Goal: Find specific page/section: Find specific page/section

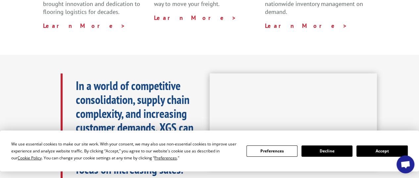
scroll to position [398, 0]
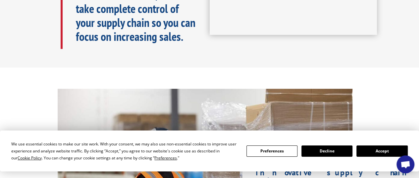
click at [380, 148] on button "Accept" at bounding box center [382, 150] width 51 height 11
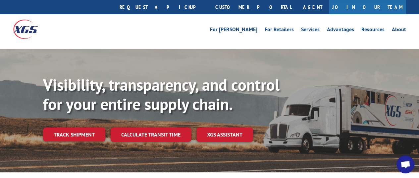
scroll to position [0, 0]
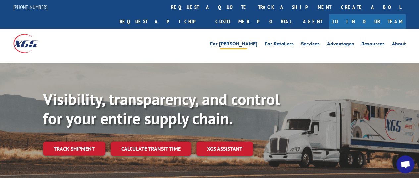
click at [255, 41] on link "For [PERSON_NAME]" at bounding box center [233, 44] width 47 height 7
